Goal: Transaction & Acquisition: Purchase product/service

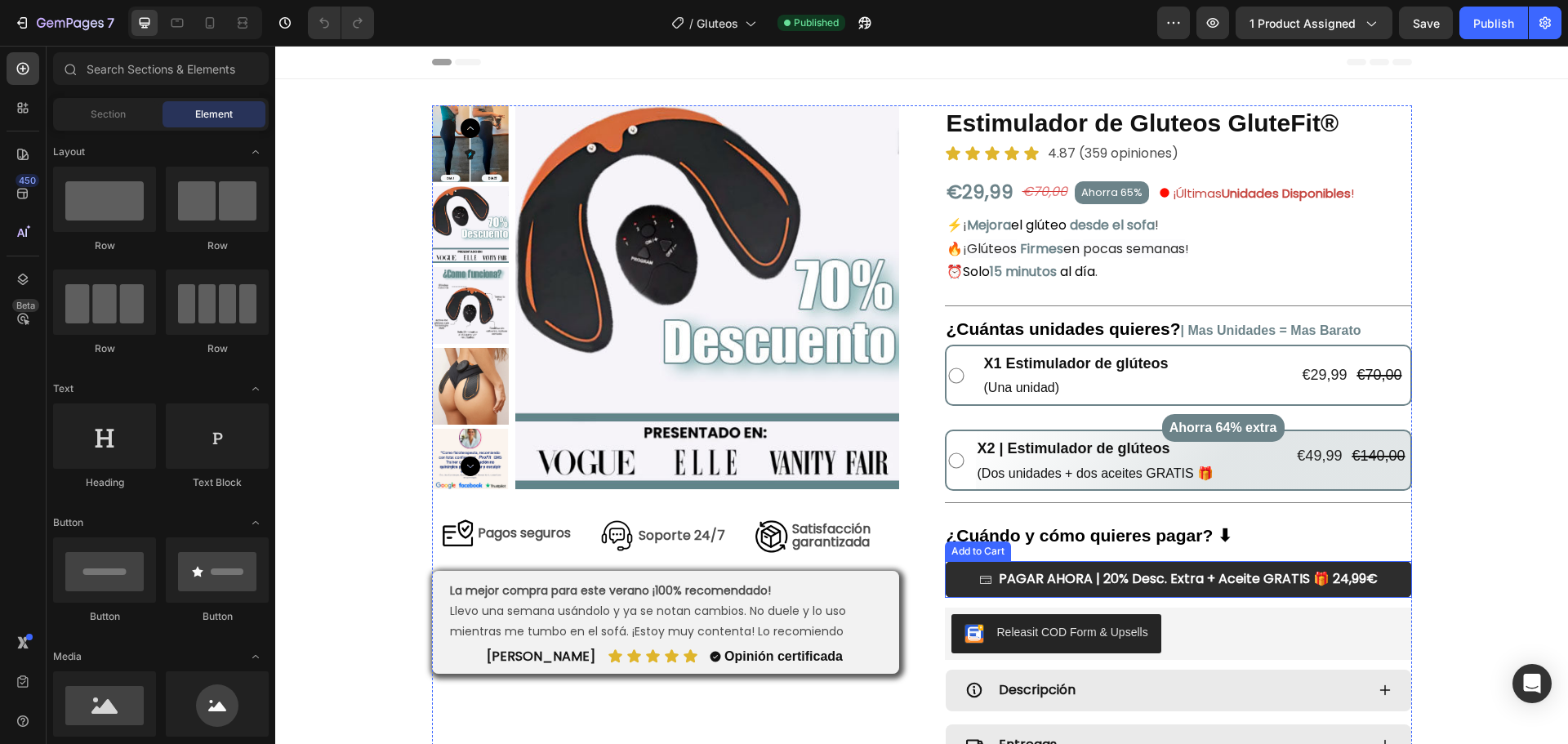
click at [945, 574] on button "PAGAR AHORA | 20% Desc. Extra + Aceite GRATIS 🎁 24,99€" at bounding box center [1179, 579] width 467 height 37
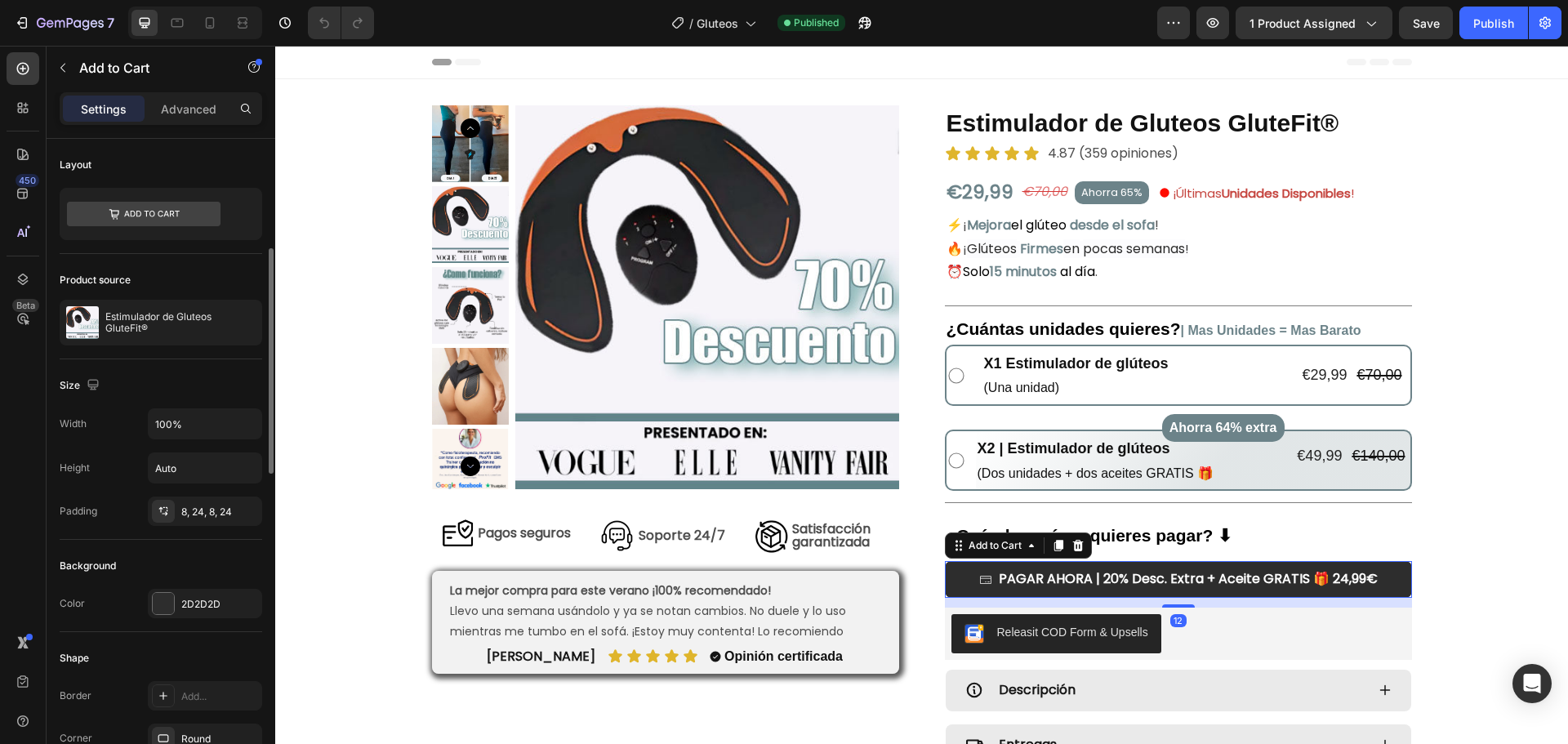
scroll to position [82, 0]
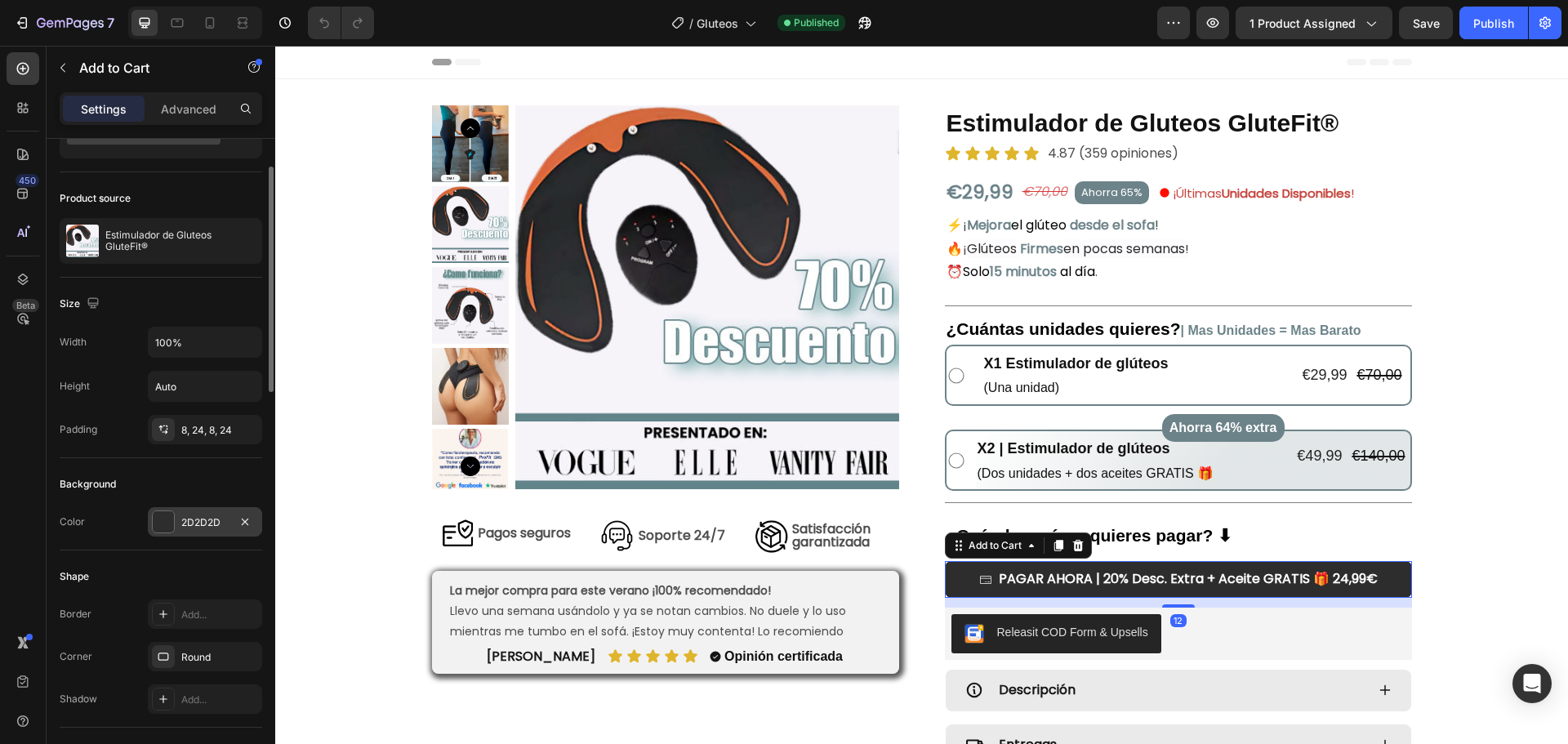
click at [163, 529] on div at bounding box center [163, 522] width 21 height 21
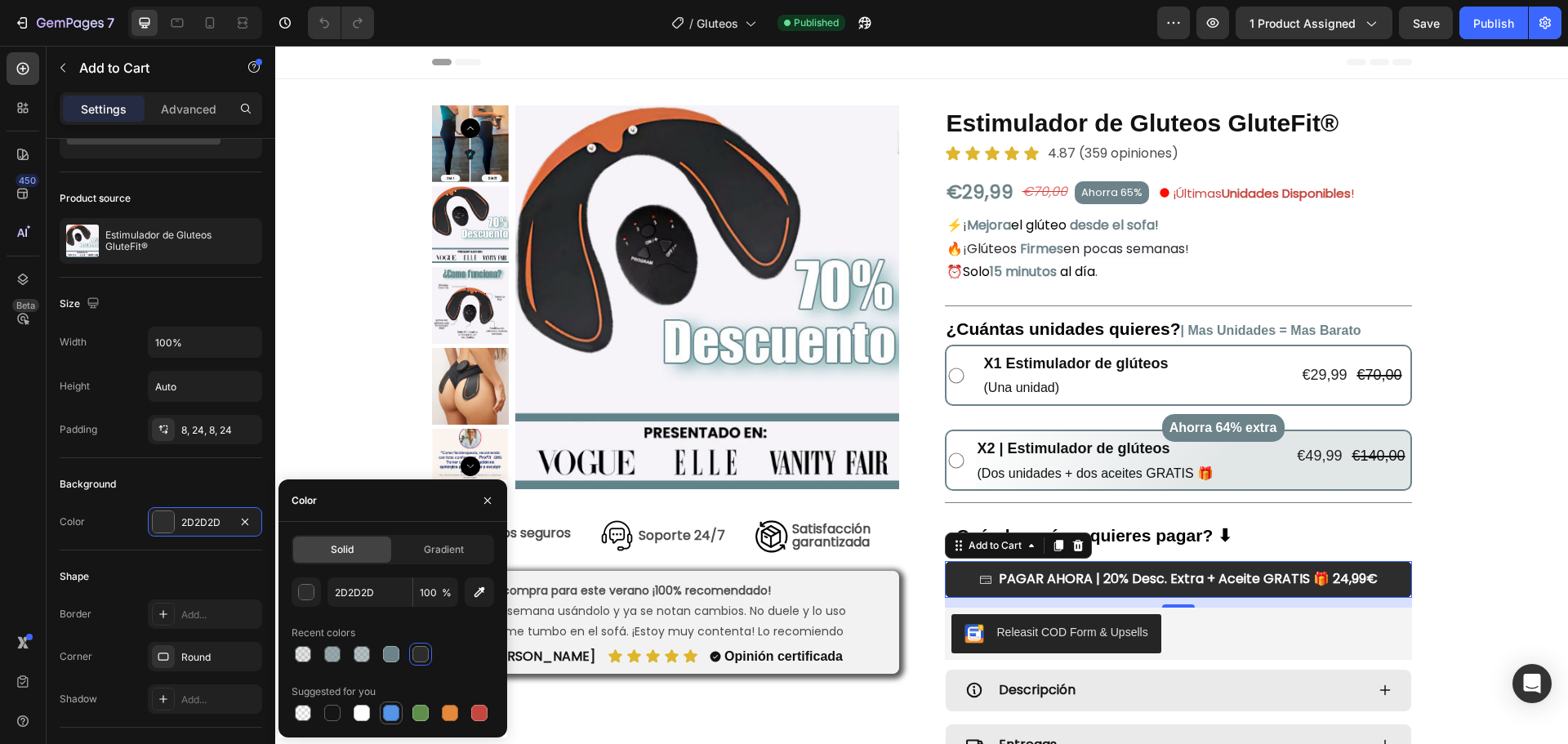
click at [399, 715] on div at bounding box center [391, 713] width 16 height 16
type input "5594E7"
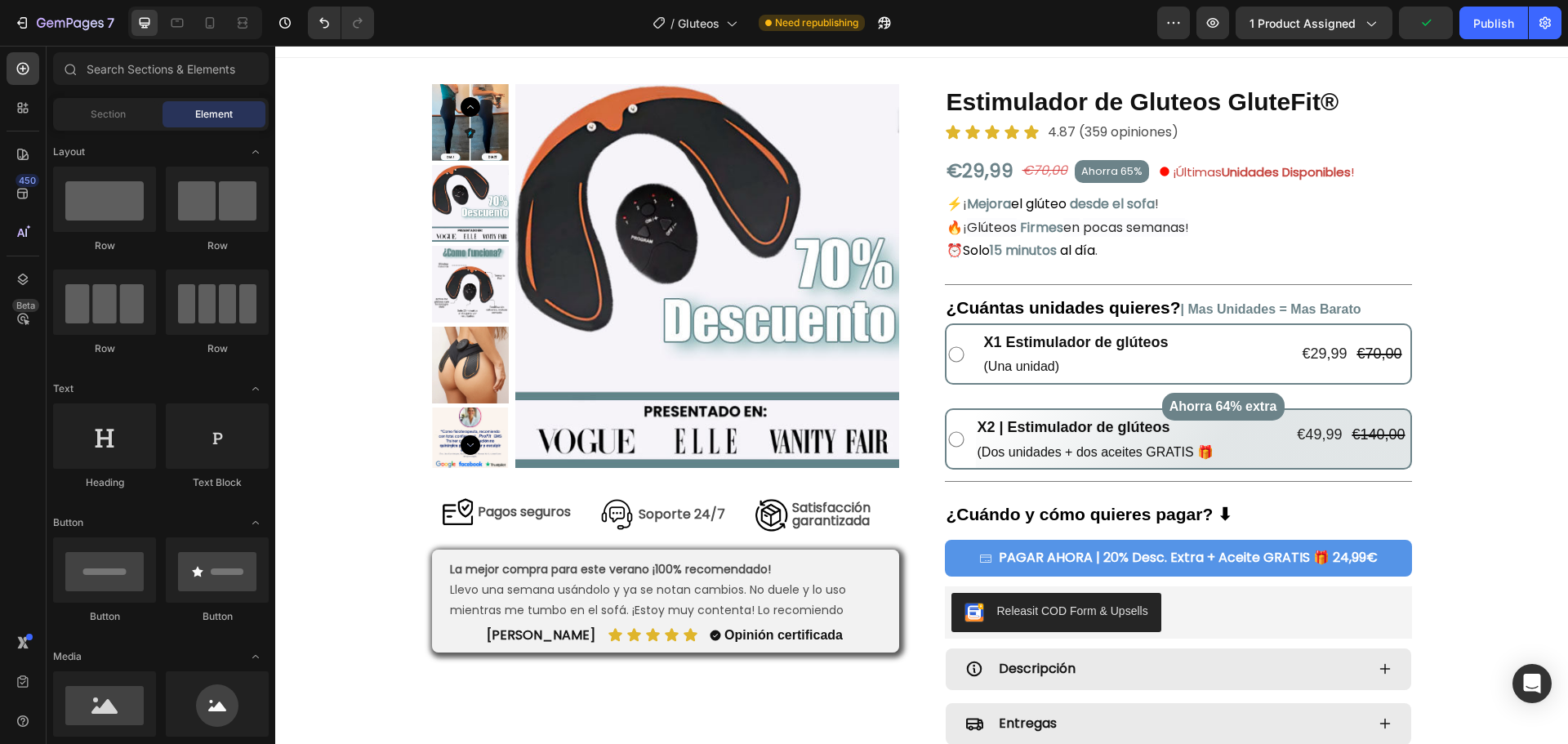
scroll to position [0, 0]
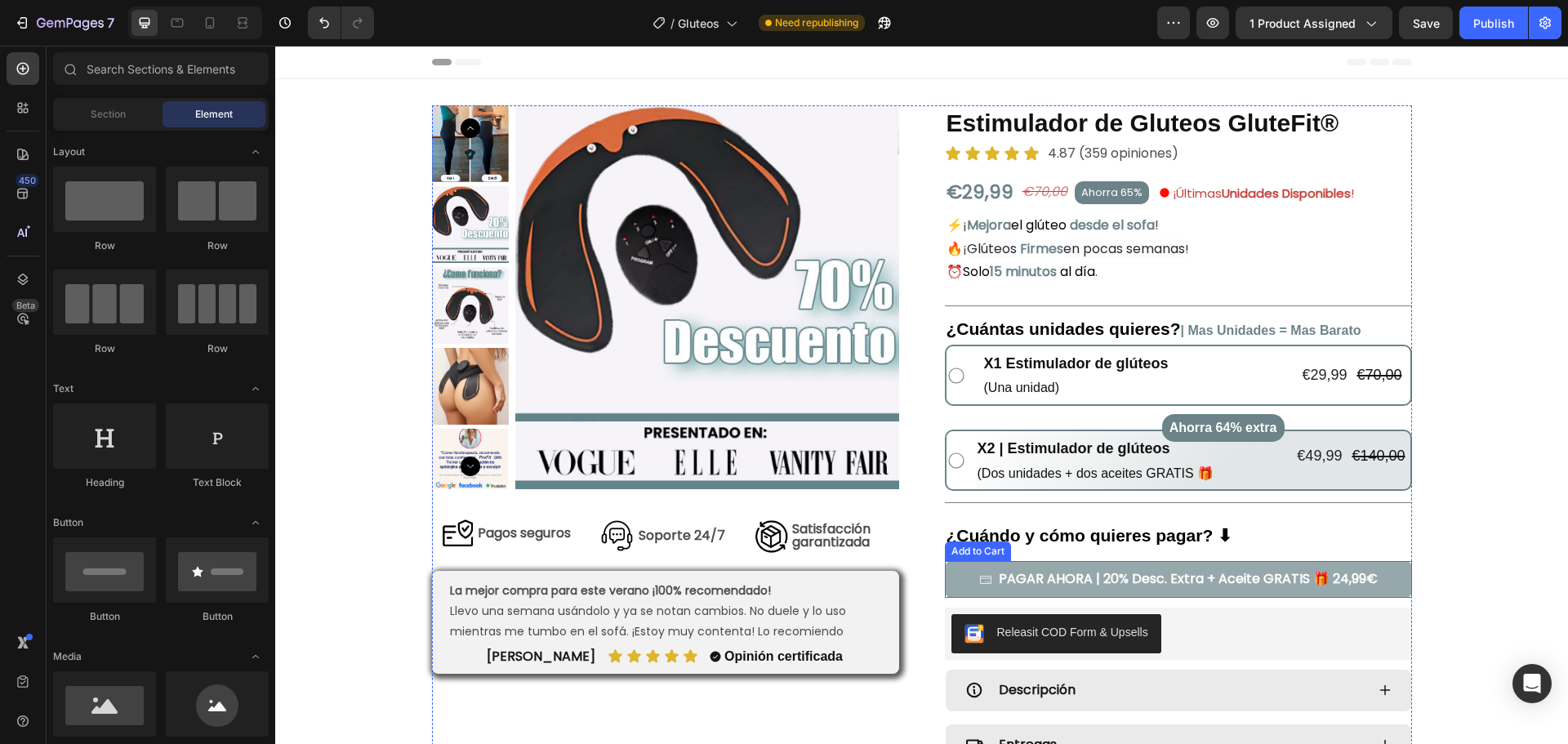
click at [958, 586] on button "PAGAR AHORA | 20% Desc. Extra + Aceite GRATIS 🎁 24,99€" at bounding box center [1179, 579] width 467 height 37
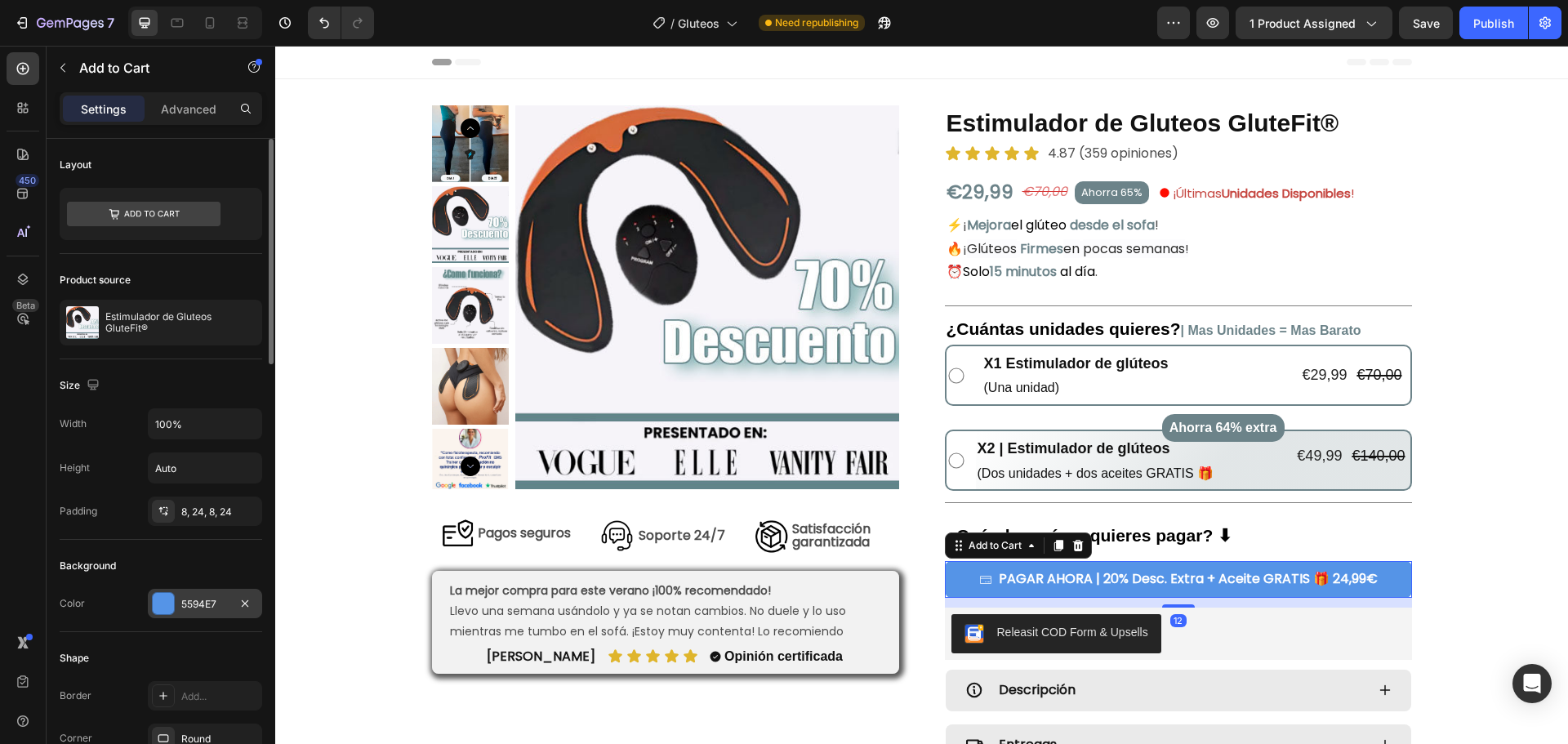
click at [167, 607] on div at bounding box center [163, 604] width 21 height 21
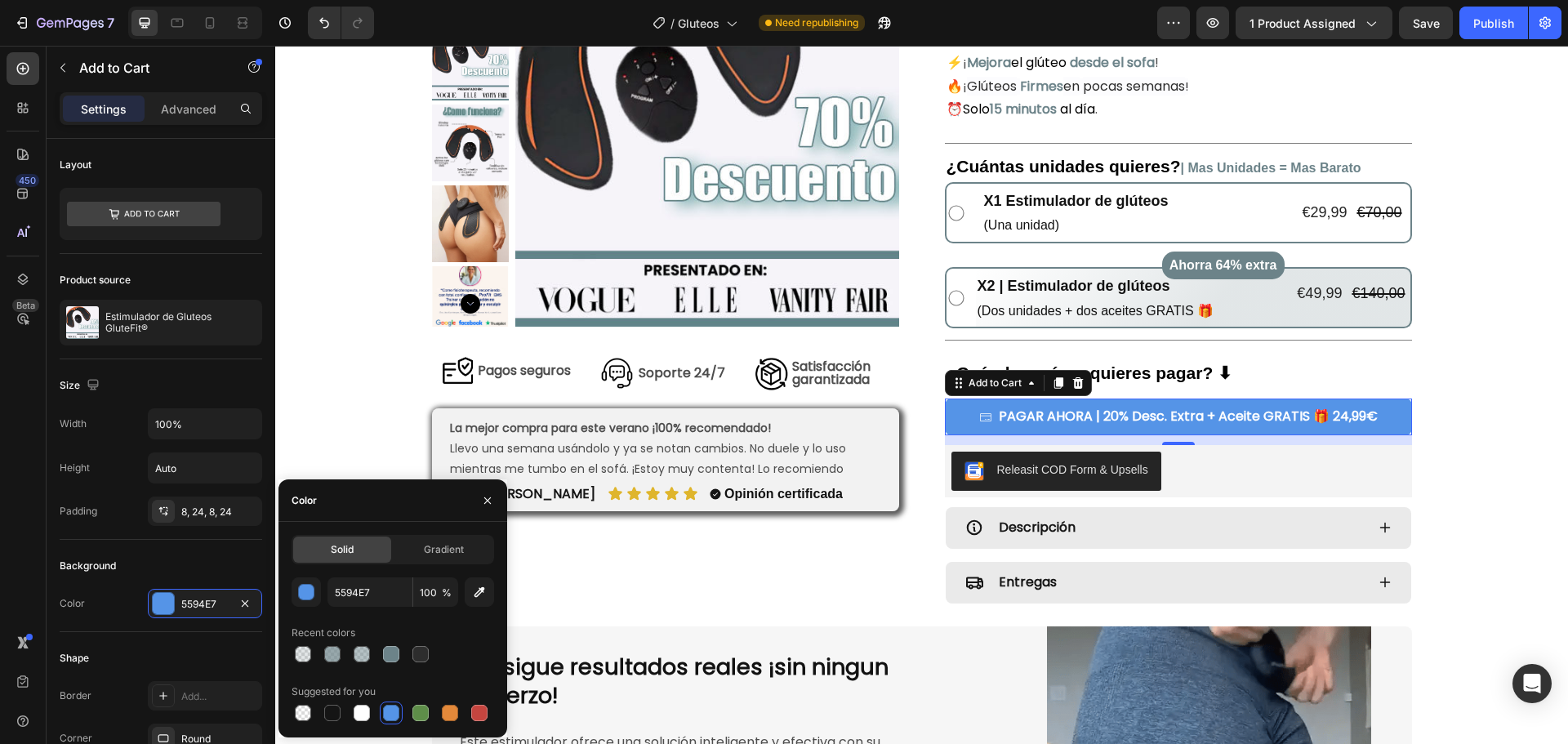
scroll to position [245, 0]
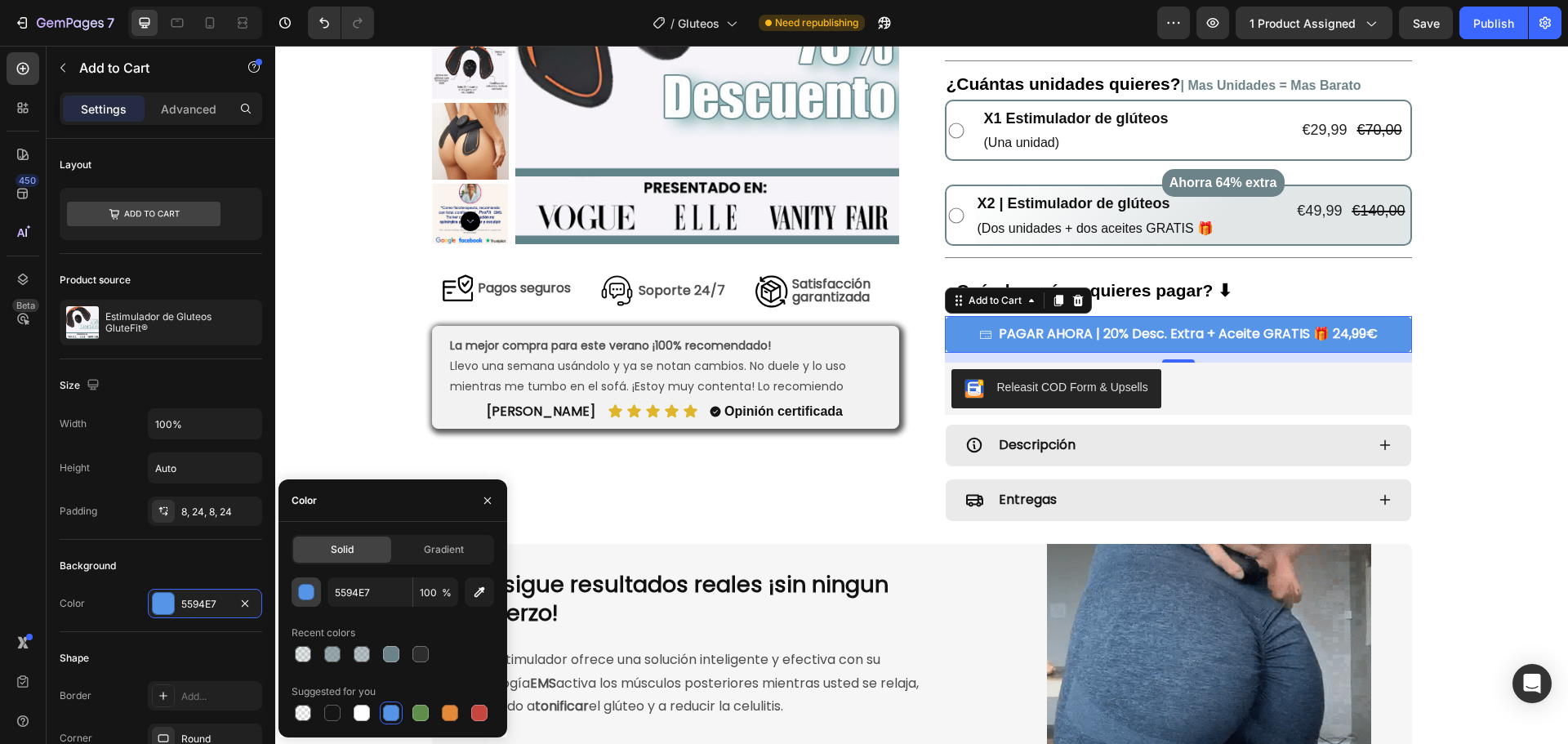
click at [307, 592] on div "button" at bounding box center [307, 593] width 16 height 16
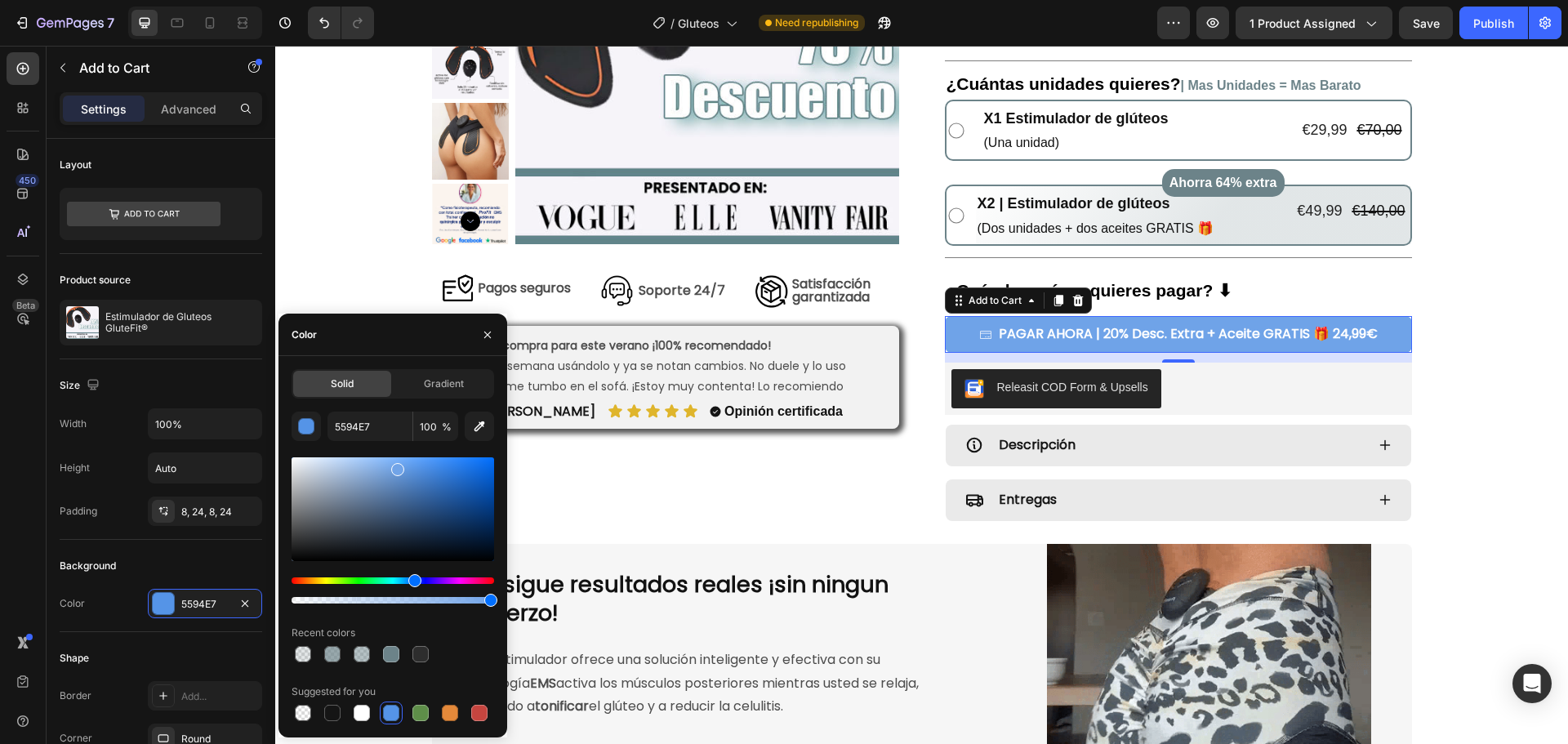
drag, startPoint x: 417, startPoint y: 467, endPoint x: 396, endPoint y: 466, distance: 21.0
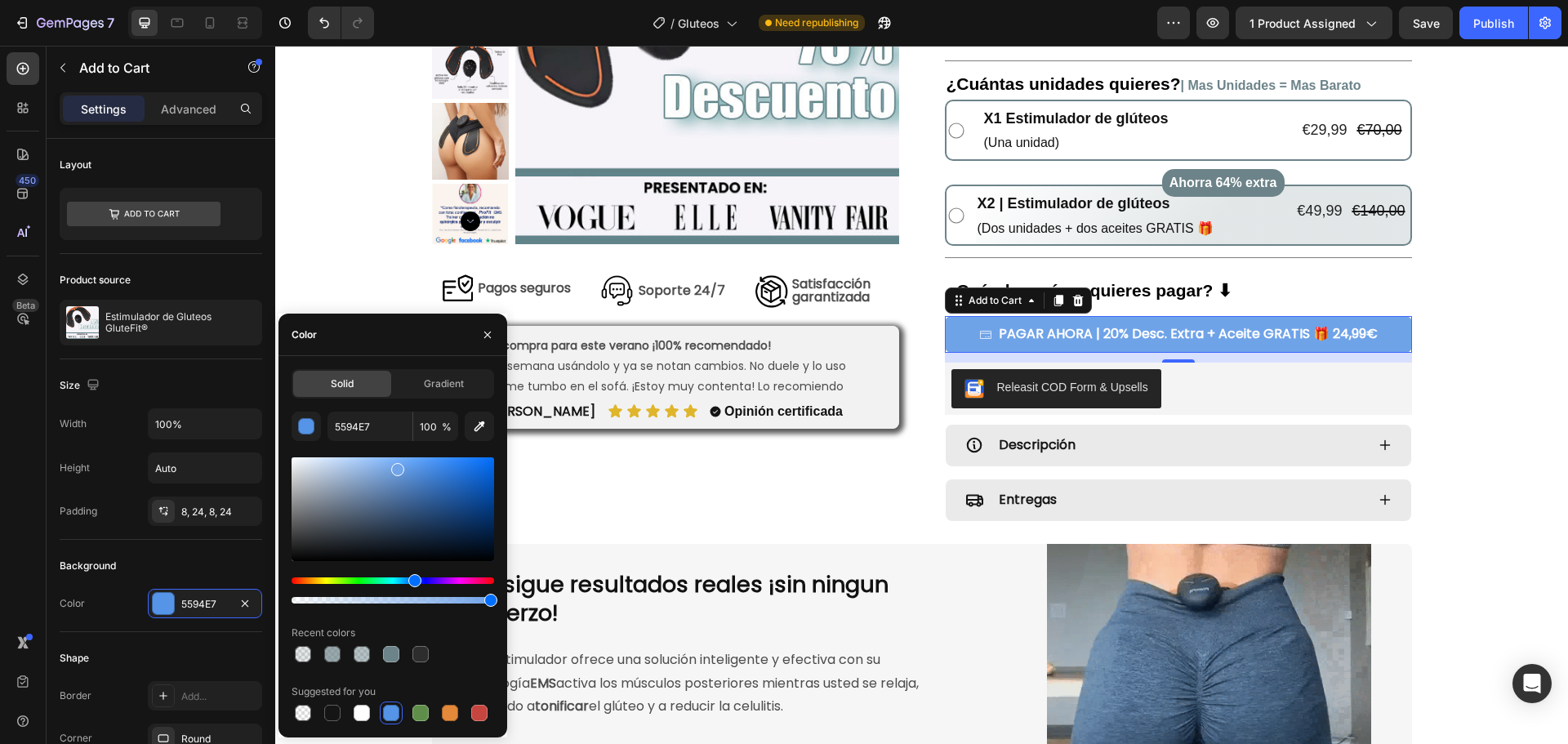
click at [396, 466] on div at bounding box center [398, 470] width 13 height 13
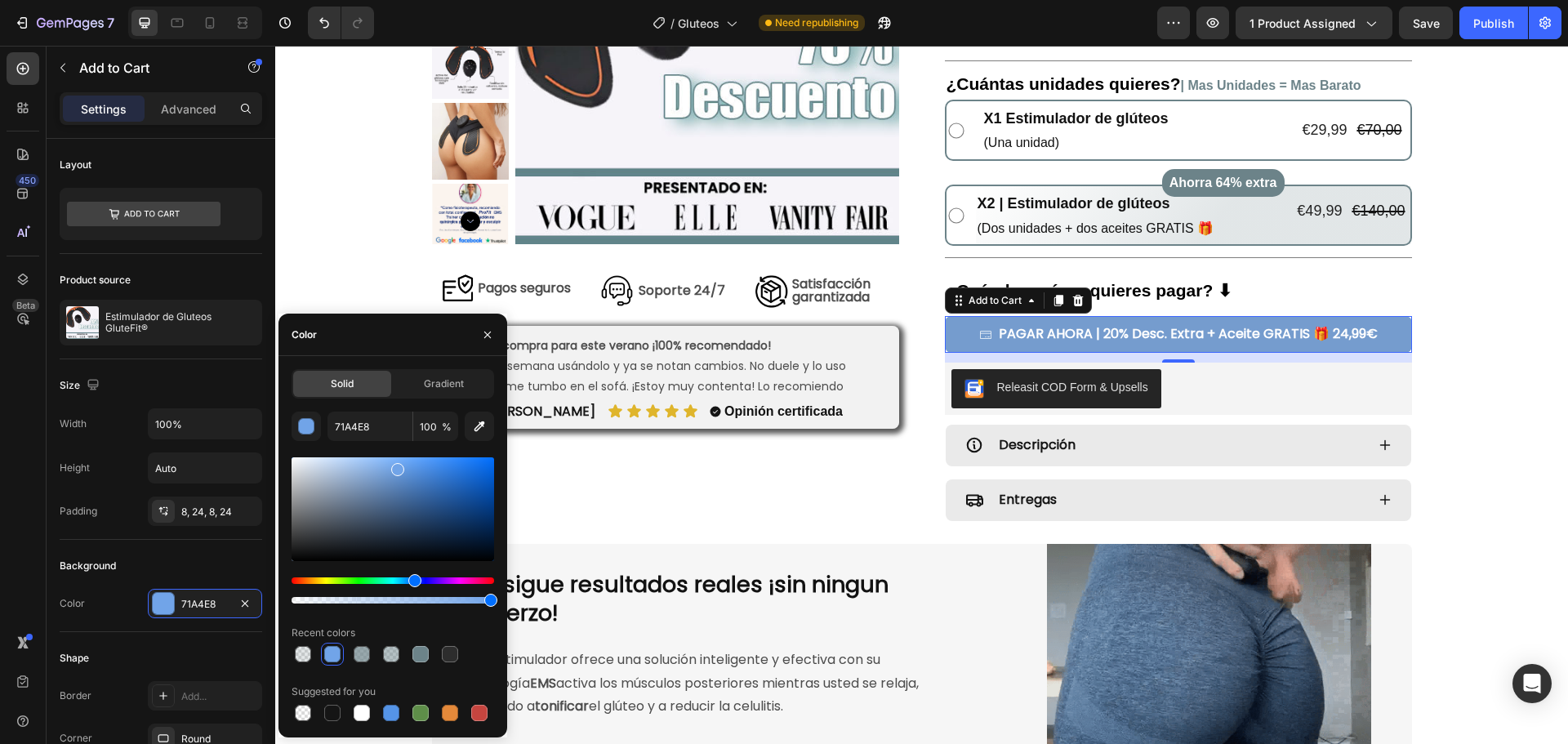
drag, startPoint x: 396, startPoint y: 466, endPoint x: 379, endPoint y: 476, distance: 19.7
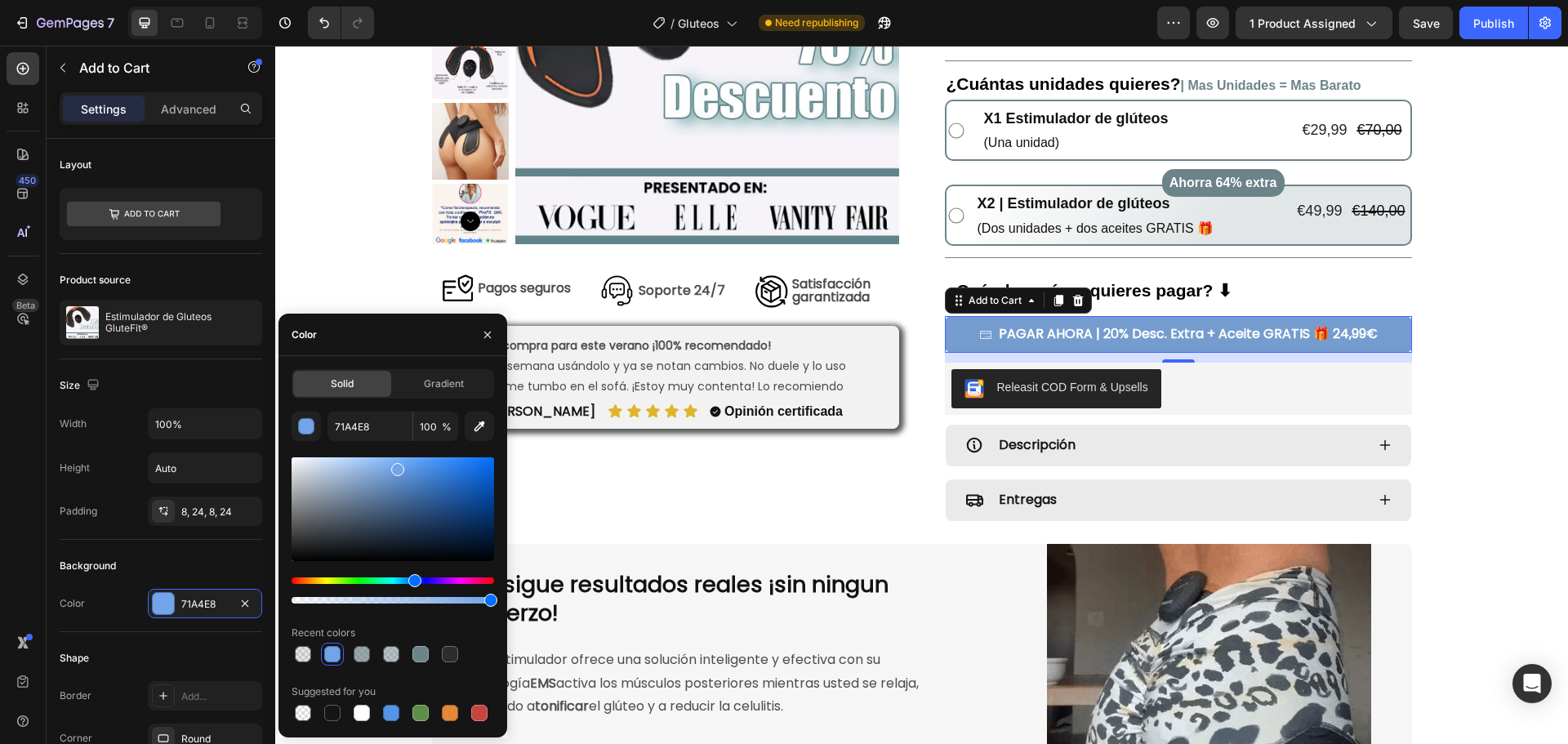
click at [391, 476] on div at bounding box center [398, 470] width 13 height 13
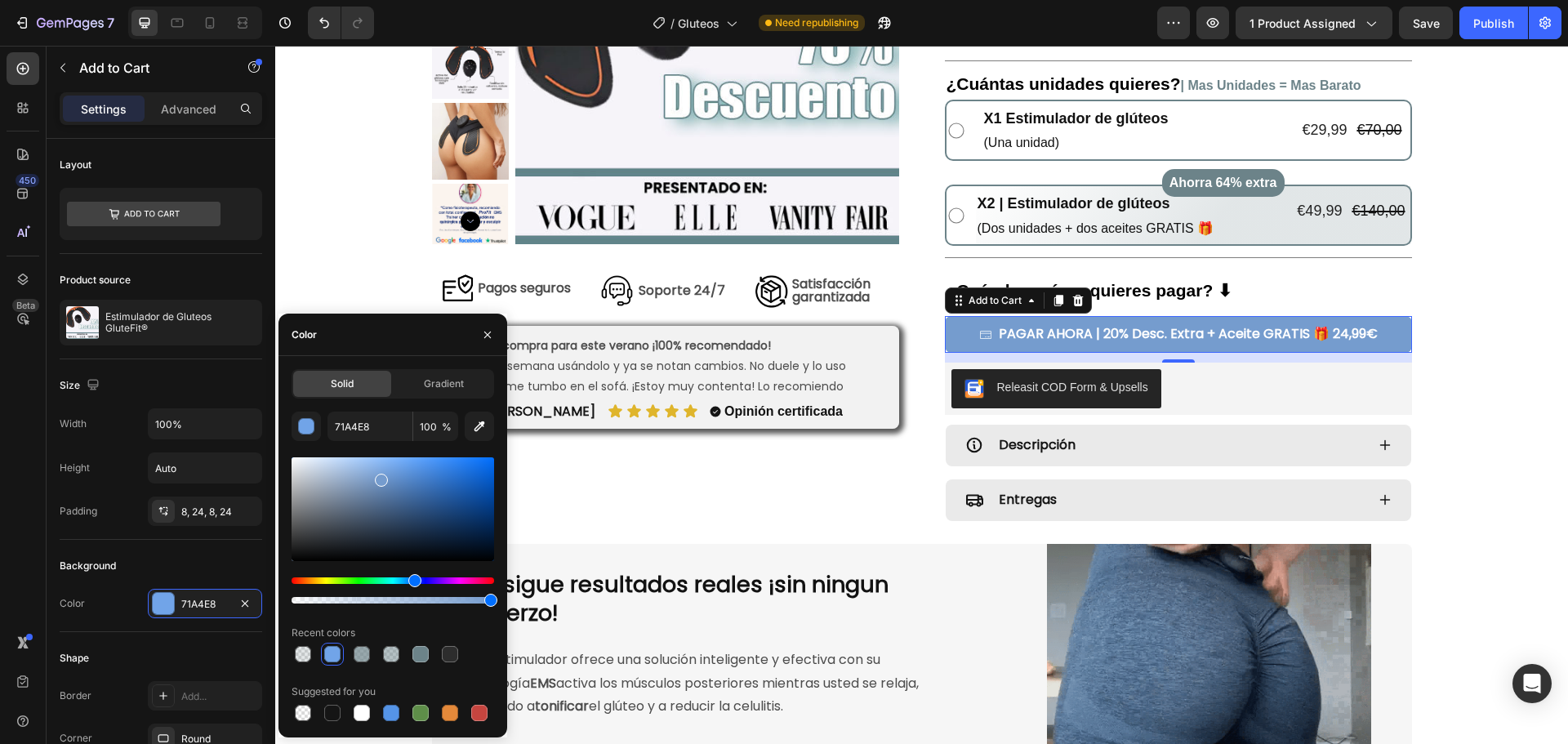
type input "759CCE"
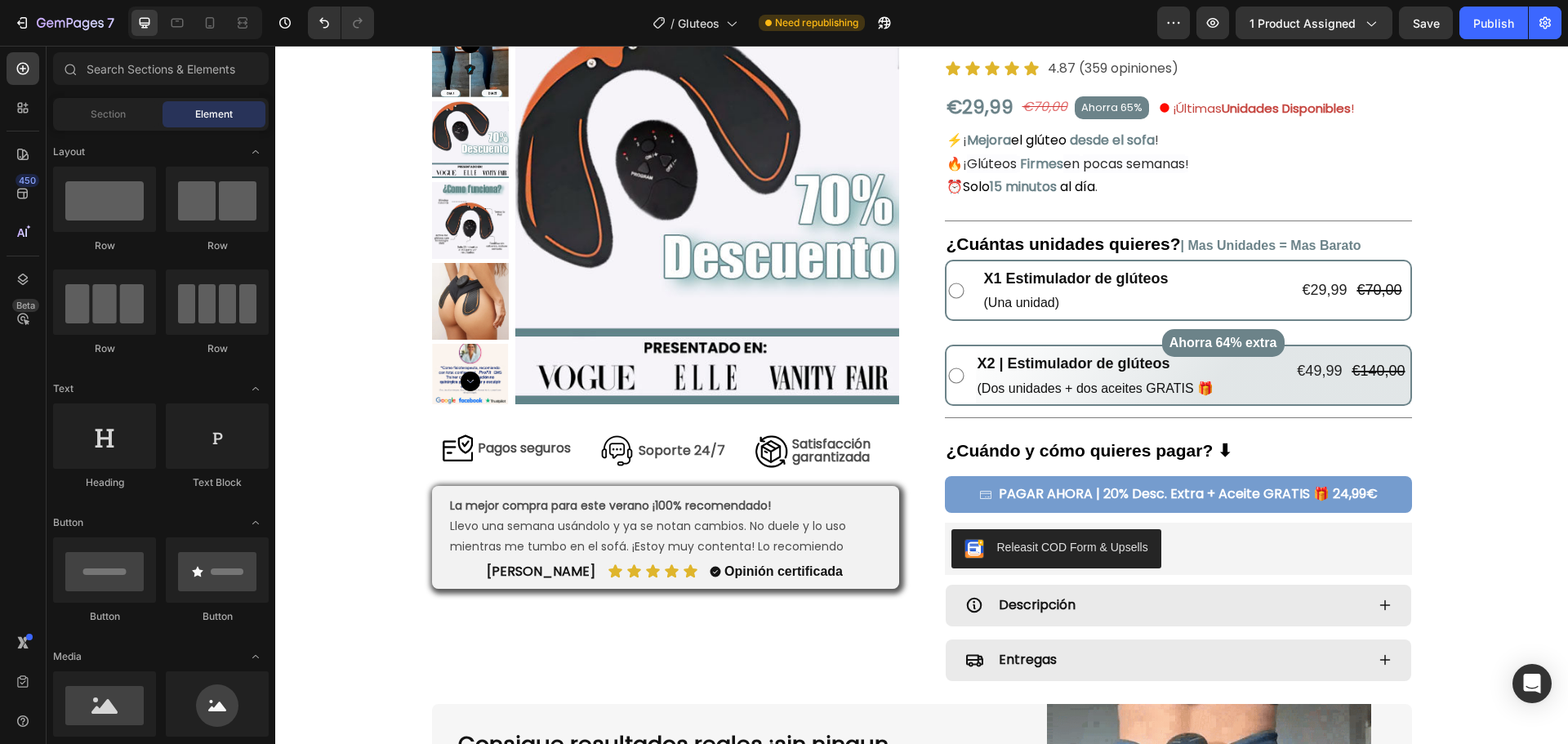
scroll to position [82, 0]
